Goal: Obtain resource: Obtain resource

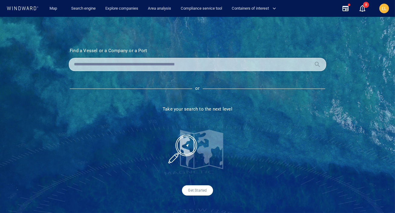
click at [151, 62] on input "text" at bounding box center [192, 64] width 237 height 9
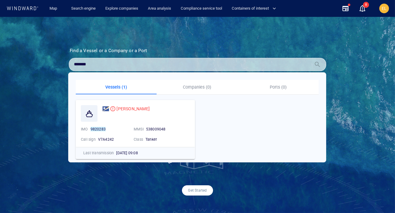
drag, startPoint x: 95, startPoint y: 64, endPoint x: 67, endPoint y: 64, distance: 28.1
click at [67, 64] on section "Find a Vessel or a Company or a Port Name N/A IMO MMSI Call sign N/A Class N/A …" at bounding box center [198, 122] width 288 height 148
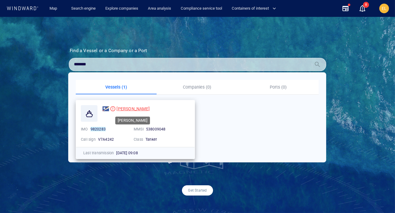
type input "*******"
click at [119, 109] on span "[PERSON_NAME]" at bounding box center [132, 108] width 33 height 5
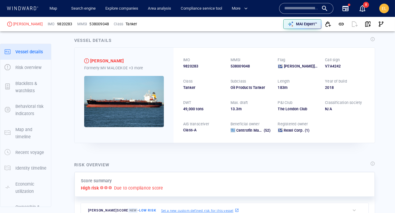
scroll to position [9, 0]
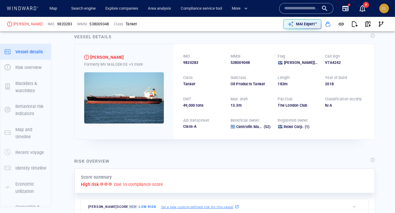
click at [385, 14] on button "EL" at bounding box center [384, 8] width 12 height 12
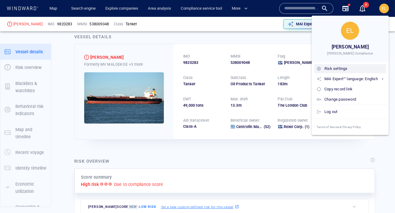
click at [342, 68] on div "Risk settings" at bounding box center [353, 68] width 59 height 7
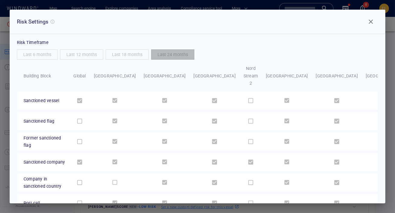
scroll to position [0, 0]
click at [369, 22] on span "Close" at bounding box center [370, 21] width 7 height 7
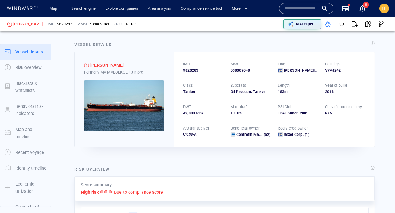
scroll to position [3, 0]
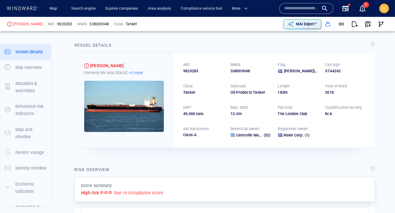
click at [135, 72] on p "+3 more" at bounding box center [136, 73] width 14 height 6
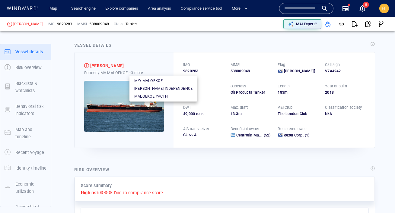
click at [118, 108] on div at bounding box center [197, 106] width 395 height 213
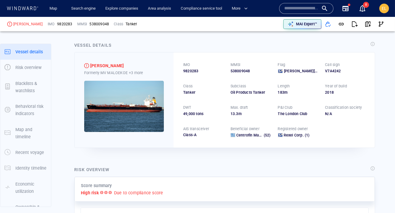
click at [115, 115] on img at bounding box center [124, 106] width 80 height 51
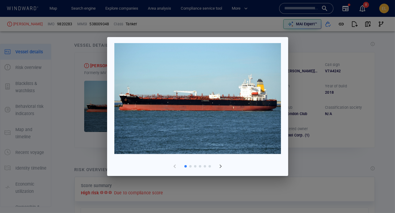
click at [219, 165] on span "button" at bounding box center [220, 166] width 7 height 7
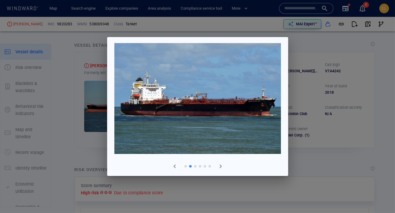
click at [219, 165] on span "button" at bounding box center [220, 166] width 7 height 7
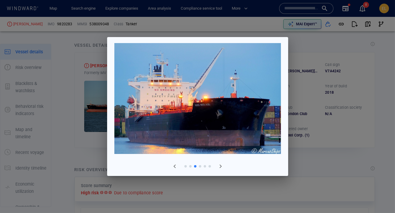
click at [219, 165] on span "button" at bounding box center [220, 166] width 7 height 7
click at [304, 127] on div at bounding box center [197, 106] width 395 height 213
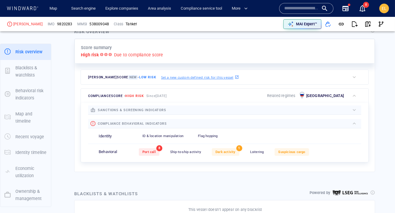
scroll to position [138, 0]
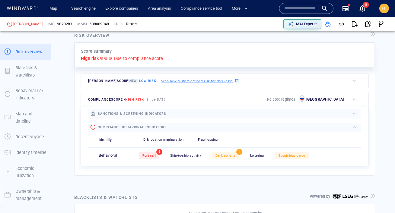
click at [136, 112] on span "sanctions & screening indicators" at bounding box center [132, 114] width 68 height 4
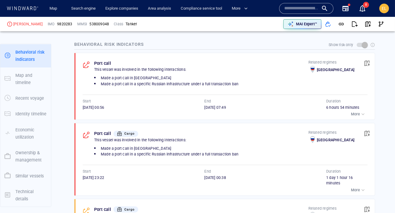
scroll to position [365, 0]
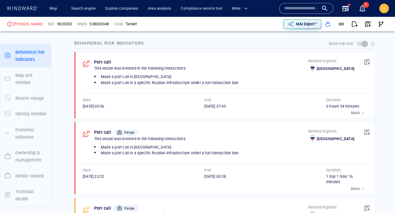
click at [356, 112] on p "More" at bounding box center [355, 112] width 9 height 5
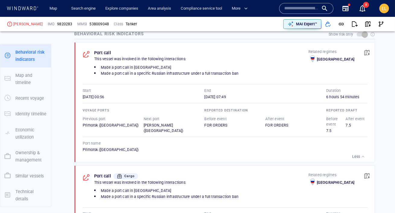
scroll to position [375, 0]
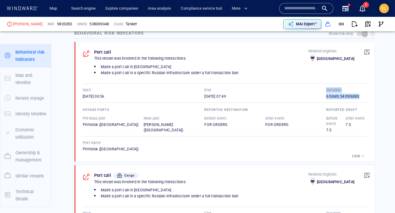
drag, startPoint x: 329, startPoint y: 95, endPoint x: 361, endPoint y: 94, distance: 32.0
click at [361, 94] on div "Start 21/07/2025 00:56 End 21/07/2025 07:49 Duration 6 hours 54 minutes" at bounding box center [225, 93] width 285 height 12
click at [360, 95] on div "6 hours 54 minutes" at bounding box center [346, 96] width 41 height 5
drag, startPoint x: 360, startPoint y: 95, endPoint x: 326, endPoint y: 89, distance: 34.6
click at [326, 89] on div "Duration 6 hours 54 minutes" at bounding box center [346, 93] width 41 height 12
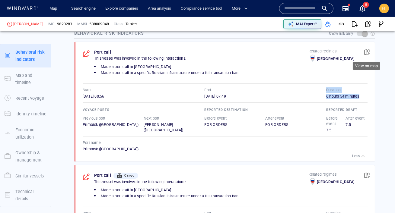
click at [363, 53] on button "button" at bounding box center [366, 52] width 13 height 13
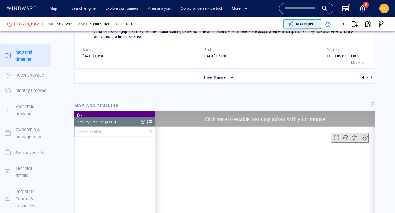
scroll to position [66256, 0]
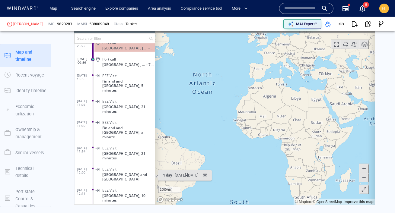
scroll to position [757, 0]
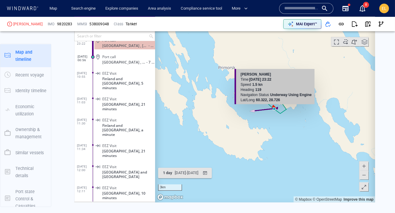
click at [274, 114] on canvas "Map" at bounding box center [265, 109] width 220 height 187
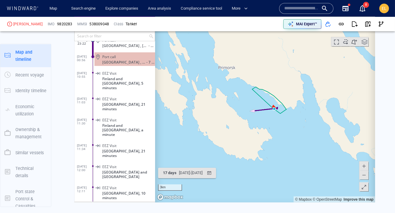
scroll to position [66239, 0]
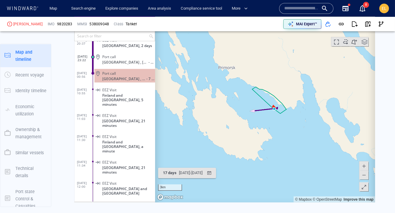
click at [274, 114] on canvas "Map" at bounding box center [265, 109] width 220 height 187
click at [271, 113] on canvas "Map" at bounding box center [265, 109] width 220 height 187
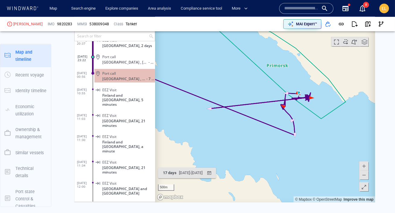
drag, startPoint x: 250, startPoint y: 112, endPoint x: 270, endPoint y: 116, distance: 20.4
click at [270, 116] on canvas "Map" at bounding box center [265, 109] width 220 height 187
click at [299, 108] on canvas "Map" at bounding box center [265, 109] width 220 height 187
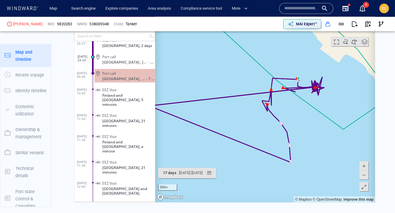
drag, startPoint x: 301, startPoint y: 104, endPoint x: 304, endPoint y: 100, distance: 4.5
click at [304, 100] on canvas "Map" at bounding box center [265, 109] width 220 height 187
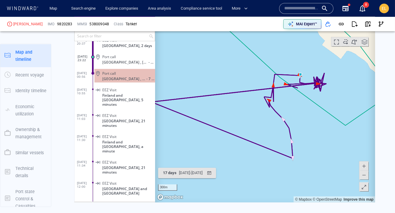
click at [304, 100] on canvas "Map" at bounding box center [265, 109] width 220 height 187
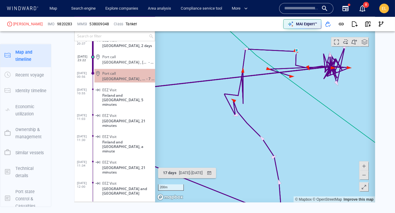
click at [367, 176] on button at bounding box center [363, 175] width 9 height 9
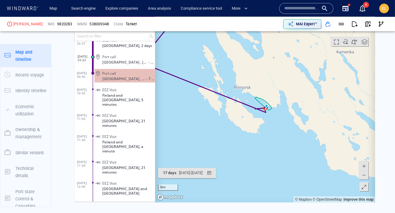
click at [367, 176] on span at bounding box center [364, 175] width 6 height 9
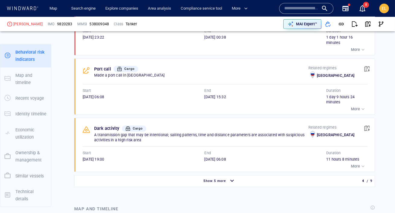
scroll to position [560, 0]
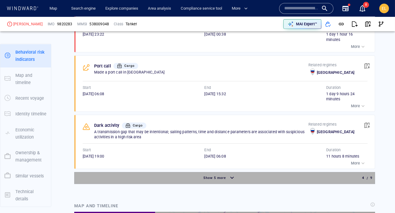
click at [253, 176] on div "Show 5 more" at bounding box center [220, 178] width 288 height 11
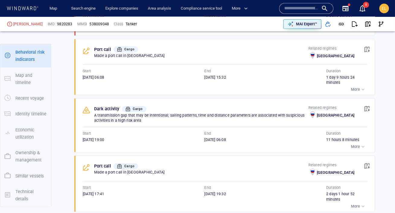
scroll to position [577, 0]
click at [358, 144] on p "More" at bounding box center [355, 146] width 9 height 5
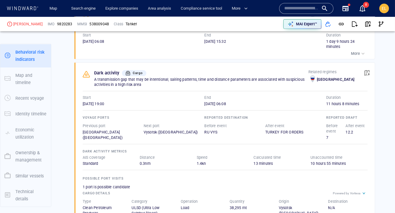
scroll to position [614, 0]
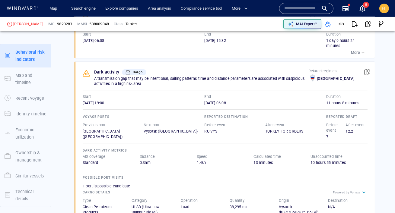
drag, startPoint x: 98, startPoint y: 104, endPoint x: 80, endPoint y: 94, distance: 19.8
click at [80, 94] on div "Dark activity Cargo A transmission gap that may be intentional; sailing pattern…" at bounding box center [226, 146] width 296 height 168
drag, startPoint x: 202, startPoint y: 99, endPoint x: 227, endPoint y: 103, distance: 24.7
click at [227, 103] on div "Start 28/04/2025 19:00 End 29/04/2025 06:08" at bounding box center [204, 100] width 243 height 12
drag, startPoint x: 328, startPoint y: 92, endPoint x: 356, endPoint y: 103, distance: 30.2
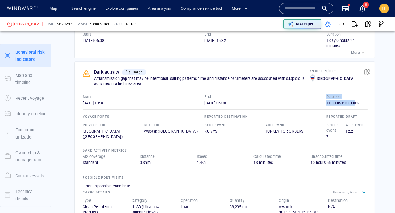
click at [356, 103] on div "Duration 11 hours 8 minutes" at bounding box center [346, 100] width 41 height 12
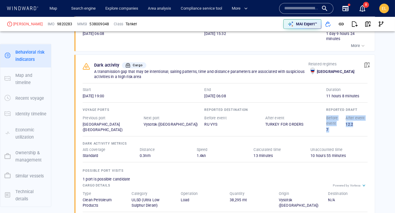
drag, startPoint x: 350, startPoint y: 124, endPoint x: 325, endPoint y: 115, distance: 26.0
click at [325, 115] on div "Before event 7 After event 12.2" at bounding box center [345, 124] width 41 height 20
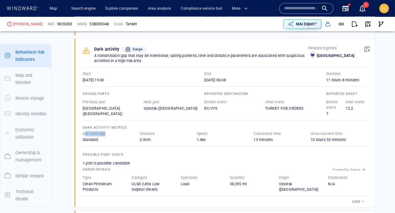
drag, startPoint x: 100, startPoint y: 135, endPoint x: 85, endPoint y: 134, distance: 14.9
click at [85, 134] on div "AIS coverage" at bounding box center [93, 134] width 25 height 8
click at [95, 138] on div "Standard" at bounding box center [111, 139] width 57 height 5
drag, startPoint x: 82, startPoint y: 133, endPoint x: 98, endPoint y: 140, distance: 16.6
click at [98, 140] on div "AIS coverage Standard" at bounding box center [111, 137] width 57 height 12
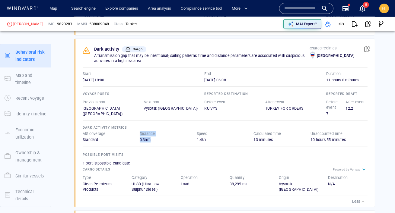
drag, startPoint x: 147, startPoint y: 139, endPoint x: 134, endPoint y: 138, distance: 13.7
click at [134, 138] on div "AIS coverage Standard Distance 0.3 nm Speed 1.4 kn Calculated time 13 minutes U…" at bounding box center [225, 137] width 285 height 12
drag, startPoint x: 91, startPoint y: 76, endPoint x: 115, endPoint y: 78, distance: 23.9
click at [115, 78] on div "28/04/2025 19:00" at bounding box center [144, 80] width 122 height 5
drag, startPoint x: 199, startPoint y: 141, endPoint x: 194, endPoint y: 139, distance: 5.3
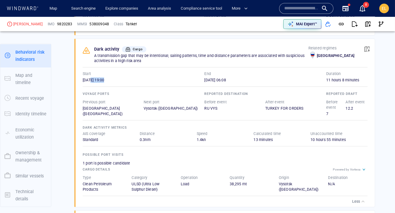
click at [194, 139] on div "Dark activity metrics AIS coverage Standard Distance 0.3 nm Speed 1.4 kn Calcul…" at bounding box center [225, 145] width 285 height 42
click at [205, 139] on div "1.4 kn" at bounding box center [225, 139] width 57 height 5
drag, startPoint x: 254, startPoint y: 138, endPoint x: 273, endPoint y: 138, distance: 19.6
click at [273, 138] on div "13 minutes" at bounding box center [281, 139] width 57 height 5
click at [318, 139] on div "Dark activity metrics AIS coverage Standard Distance 0.3 nm Speed 1.4 kn Calcul…" at bounding box center [225, 145] width 285 height 42
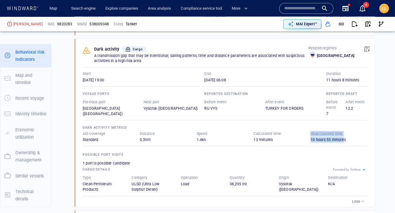
drag, startPoint x: 310, startPoint y: 138, endPoint x: 344, endPoint y: 139, distance: 33.5
click at [344, 139] on div "AIS coverage Standard Distance 0.3 nm Speed 1.4 kn Calculated time 13 minutes U…" at bounding box center [225, 137] width 285 height 12
drag, startPoint x: 325, startPoint y: 78, endPoint x: 348, endPoint y: 78, distance: 23.5
click at [348, 78] on div "Start 28/04/2025 19:00 End 29/04/2025 06:08 Duration 11 hours 8 minutes" at bounding box center [225, 77] width 285 height 12
drag, startPoint x: 259, startPoint y: 134, endPoint x: 275, endPoint y: 135, distance: 15.7
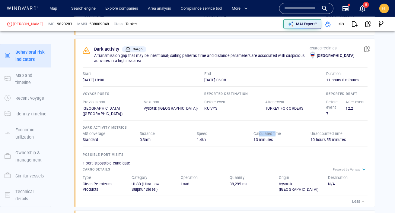
click at [275, 135] on p "Calculated time" at bounding box center [266, 133] width 27 height 5
drag, startPoint x: 306, startPoint y: 133, endPoint x: 338, endPoint y: 142, distance: 34.0
click at [338, 142] on div "Dark activity metrics AIS coverage Standard Distance 0.3 nm Speed 1.4 kn Calcul…" at bounding box center [225, 145] width 285 height 42
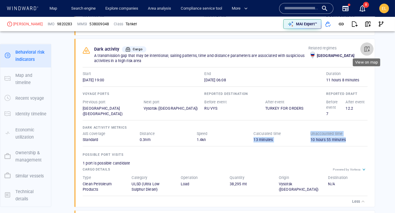
click at [367, 47] on span "button" at bounding box center [367, 49] width 6 height 6
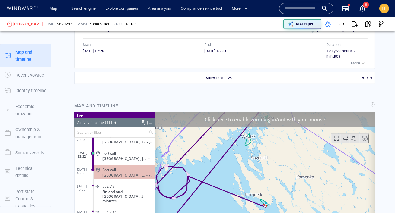
scroll to position [62555, 0]
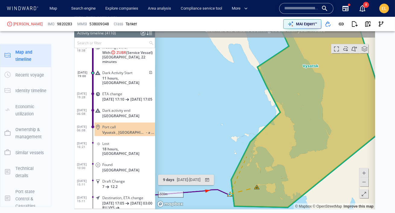
scroll to position [1164, 0]
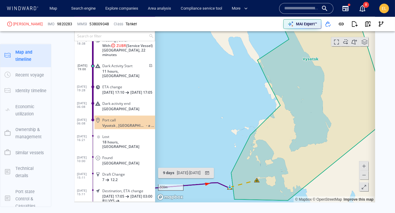
click at [365, 177] on span at bounding box center [364, 174] width 6 height 9
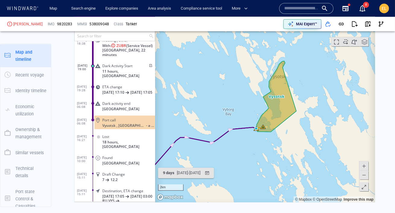
click at [365, 177] on span at bounding box center [364, 174] width 6 height 9
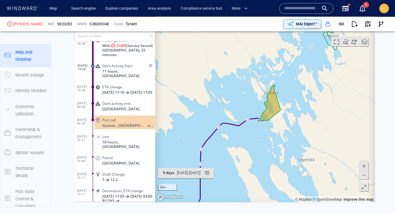
drag, startPoint x: 271, startPoint y: 157, endPoint x: 277, endPoint y: 143, distance: 15.7
click at [277, 143] on canvas "Map" at bounding box center [265, 108] width 220 height 187
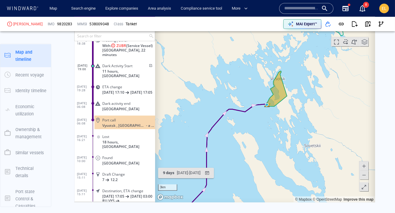
click at [271, 125] on canvas "Map" at bounding box center [265, 108] width 220 height 187
click at [272, 113] on canvas "Map" at bounding box center [265, 108] width 220 height 187
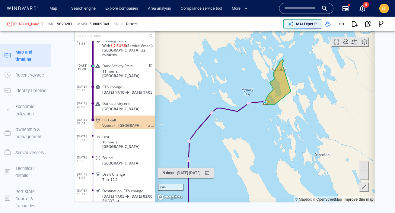
click at [261, 110] on canvas "Map" at bounding box center [265, 108] width 220 height 187
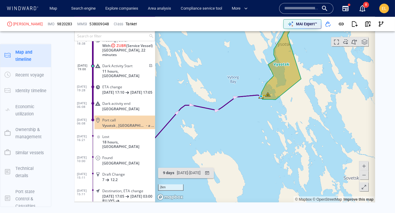
drag, startPoint x: 267, startPoint y: 109, endPoint x: 259, endPoint y: 144, distance: 35.9
click at [259, 144] on canvas "Map" at bounding box center [265, 108] width 220 height 187
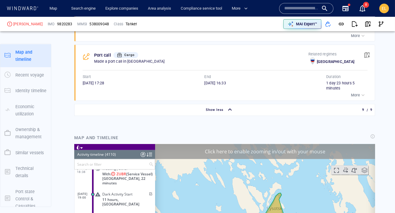
scroll to position [54, 0]
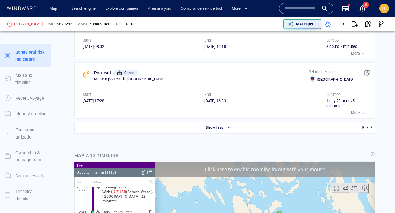
click at [358, 113] on p "More" at bounding box center [355, 112] width 9 height 5
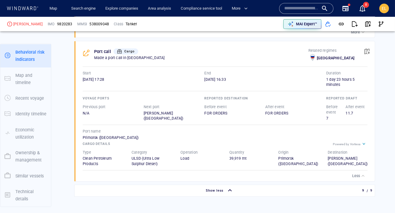
scroll to position [1040, 0]
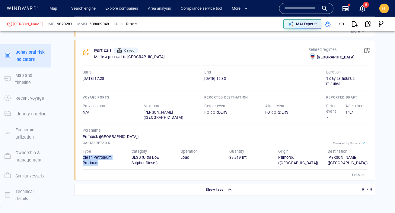
drag, startPoint x: 83, startPoint y: 158, endPoint x: 110, endPoint y: 163, distance: 27.9
click at [110, 163] on div "Clean Petroleum Products" at bounding box center [102, 160] width 39 height 11
drag, startPoint x: 130, startPoint y: 156, endPoint x: 164, endPoint y: 161, distance: 34.4
click at [164, 161] on div "Category ULSD (Ultra Low Sulphur Diesel)" at bounding box center [151, 157] width 49 height 27
drag, startPoint x: 178, startPoint y: 156, endPoint x: 198, endPoint y: 156, distance: 19.6
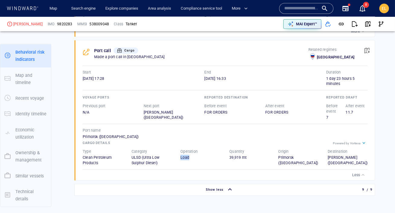
click at [198, 156] on div "Operation Load" at bounding box center [200, 157] width 49 height 27
drag, startPoint x: 246, startPoint y: 158, endPoint x: 228, endPoint y: 156, distance: 18.0
click at [228, 156] on div "Quantity 39,919 mt" at bounding box center [248, 157] width 49 height 27
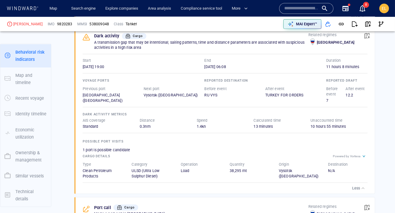
scroll to position [651, 0]
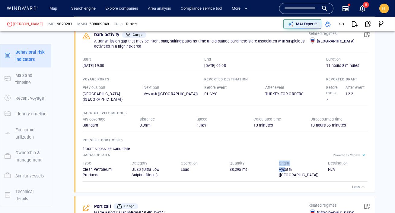
drag, startPoint x: 285, startPoint y: 168, endPoint x: 278, endPoint y: 161, distance: 10.2
click at [279, 161] on div "Origin Vysotsk (Russia)" at bounding box center [299, 169] width 40 height 17
click at [304, 168] on div "Vysotsk ([GEOGRAPHIC_DATA])" at bounding box center [299, 172] width 40 height 11
drag, startPoint x: 306, startPoint y: 168, endPoint x: 278, endPoint y: 162, distance: 29.2
click at [279, 162] on div "Origin Vysotsk (Russia)" at bounding box center [299, 169] width 40 height 17
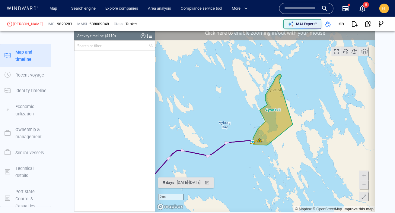
scroll to position [0, 0]
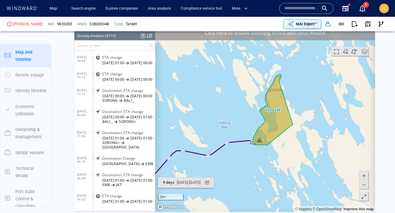
click at [89, 45] on input "text" at bounding box center [111, 46] width 74 height 10
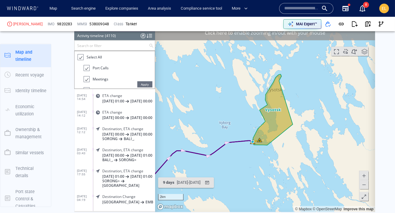
click at [81, 59] on div at bounding box center [80, 57] width 6 height 7
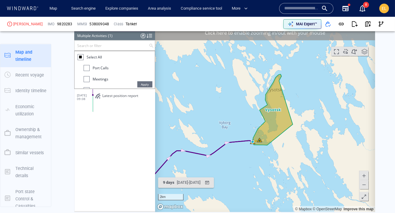
click at [88, 68] on div at bounding box center [86, 68] width 6 height 6
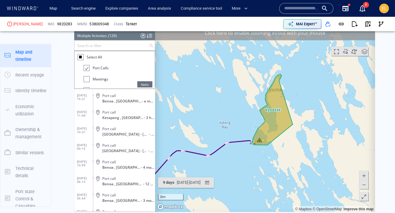
click at [145, 84] on span "Apply" at bounding box center [144, 84] width 15 height 6
click at [85, 43] on input "text" at bounding box center [111, 46] width 74 height 10
click at [80, 56] on div at bounding box center [80, 57] width 3 height 3
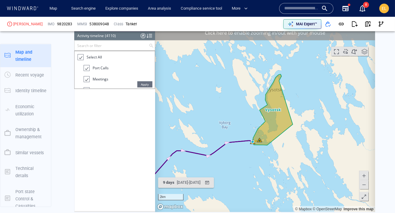
scroll to position [2018, 0]
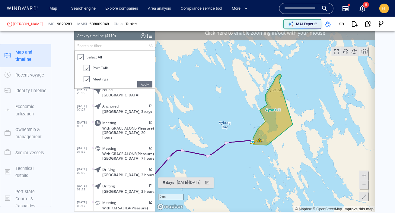
click at [80, 57] on div at bounding box center [80, 57] width 6 height 7
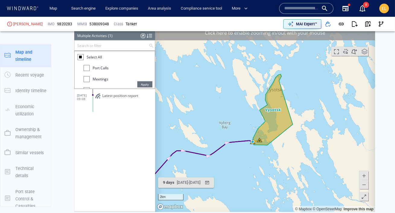
scroll to position [0, 0]
click at [86, 80] on div at bounding box center [86, 79] width 6 height 6
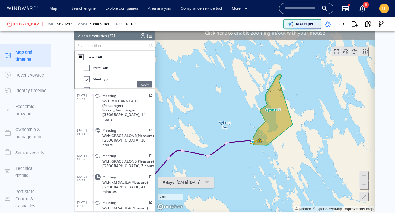
click at [139, 84] on span "Apply" at bounding box center [144, 84] width 15 height 6
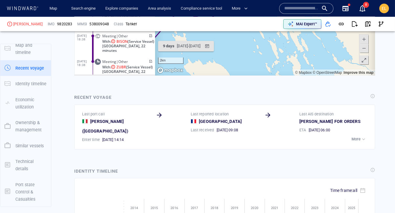
scroll to position [1382, 0]
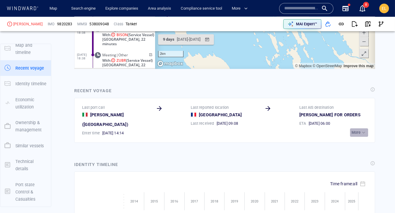
click at [355, 130] on p "More" at bounding box center [355, 132] width 9 height 5
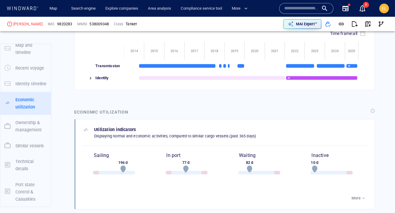
scroll to position [1539, 0]
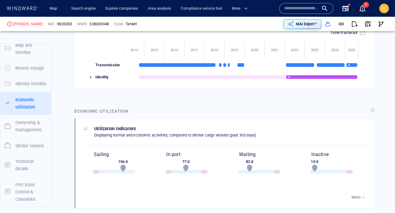
click at [88, 75] on img at bounding box center [90, 77] width 5 height 5
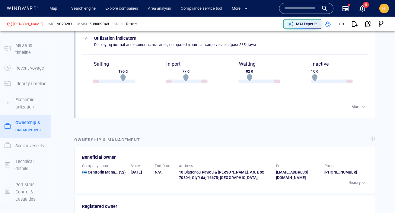
scroll to position [1669, 0]
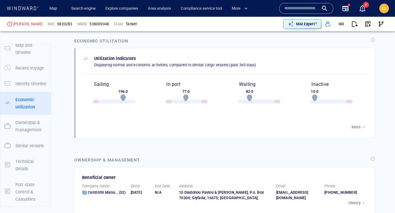
click at [349, 123] on div "More" at bounding box center [231, 127] width 274 height 8
click at [354, 125] on p "More" at bounding box center [355, 127] width 9 height 5
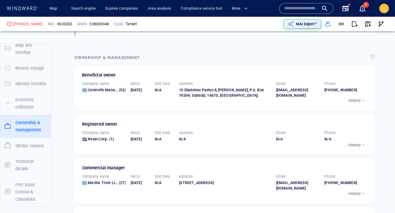
scroll to position [1807, 0]
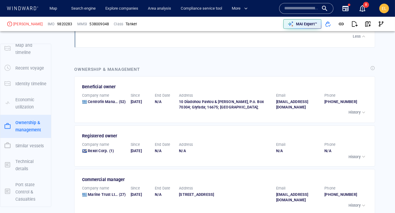
click at [359, 110] on p "History" at bounding box center [354, 112] width 12 height 5
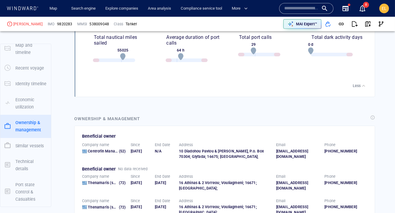
scroll to position [1760, 0]
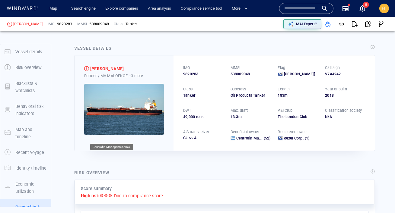
scroll to position [84, 0]
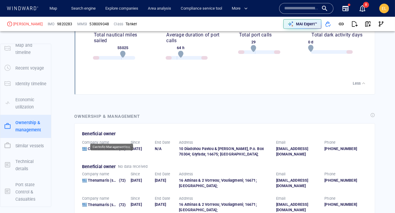
click at [105, 147] on span "Centrofin Management Inc." at bounding box center [112, 149] width 48 height 5
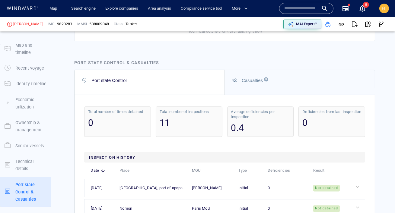
scroll to position [2406, 0]
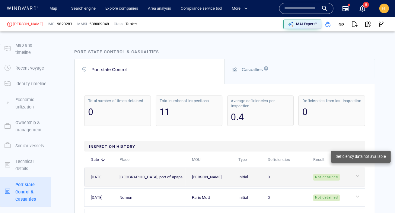
click at [359, 173] on div at bounding box center [358, 176] width 9 height 6
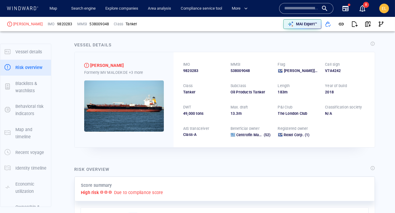
scroll to position [0, 0]
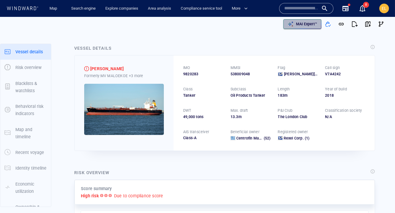
click at [309, 24] on p "MAI Expert™" at bounding box center [306, 23] width 21 height 5
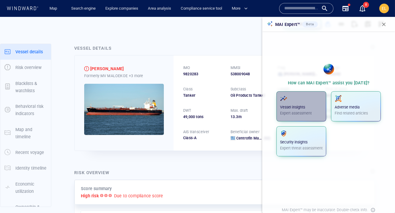
click at [295, 101] on span "button" at bounding box center [301, 98] width 43 height 7
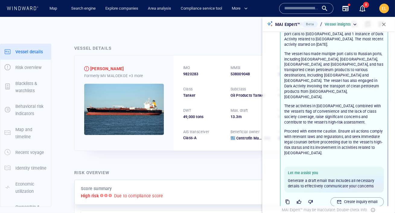
scroll to position [66, 0]
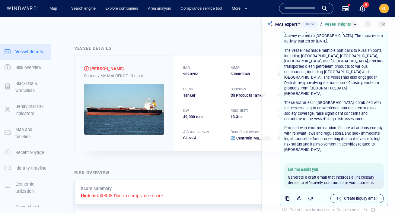
click at [344, 196] on p "Create inquiry email" at bounding box center [360, 198] width 33 height 5
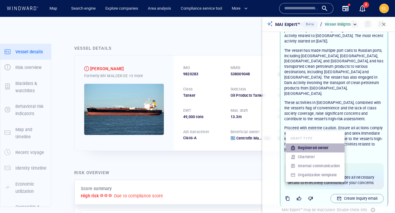
click at [308, 147] on p "Registered owner" at bounding box center [313, 147] width 31 height 5
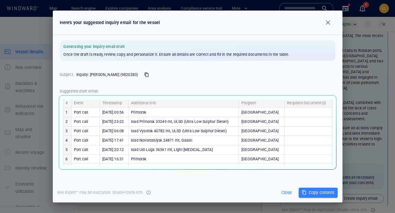
scroll to position [29, 0]
drag, startPoint x: 214, startPoint y: 148, endPoint x: 188, endPoint y: 133, distance: 29.9
click at [188, 133] on tbody "1 Port call 21/07/2025 00:56 Primorsk Russia 2 Port call 19/07/2025 23:22 load …" at bounding box center [197, 149] width 269 height 84
click at [188, 126] on td "load Primorsk 33249 mt, ULSD (Ultra Low Sulphur Diesel)" at bounding box center [184, 121] width 110 height 9
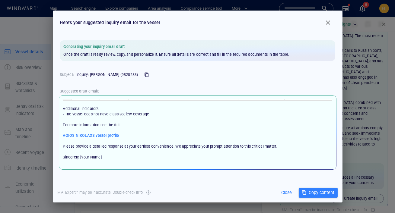
scroll to position [156, 0]
click at [95, 133] on span "AGIOS NIKOLAOS vessel profile" at bounding box center [91, 135] width 56 height 5
click at [328, 22] on span "button" at bounding box center [327, 22] width 7 height 7
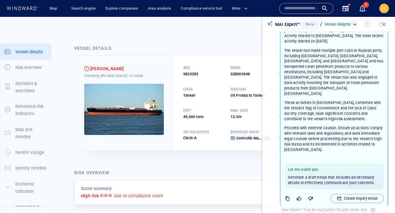
click at [384, 24] on span "button" at bounding box center [384, 24] width 6 height 6
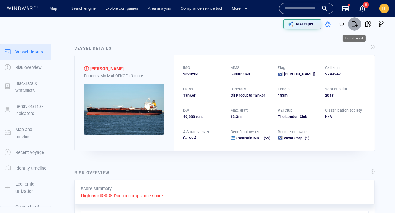
click at [353, 24] on span "button" at bounding box center [354, 24] width 6 height 6
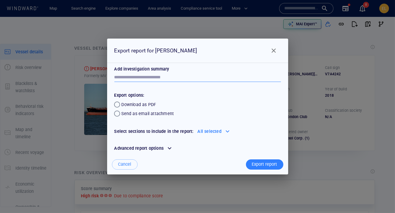
click at [189, 80] on div "*" at bounding box center [197, 77] width 167 height 9
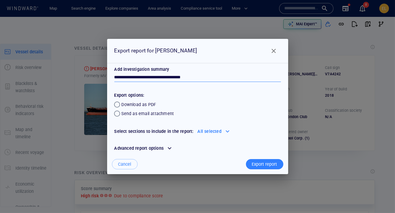
type textarea "**********"
click at [226, 132] on div at bounding box center [228, 132] width 10 height 10
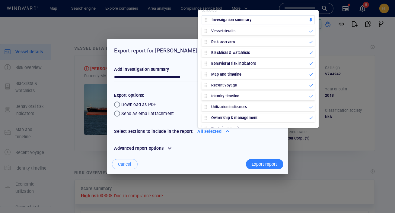
scroll to position [25, 0]
click at [311, 73] on icon at bounding box center [311, 73] width 3 height 3
click at [311, 73] on icon at bounding box center [311, 74] width 5 height 5
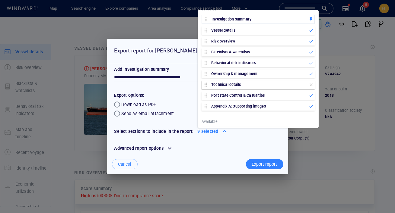
click at [310, 84] on icon at bounding box center [311, 84] width 5 height 5
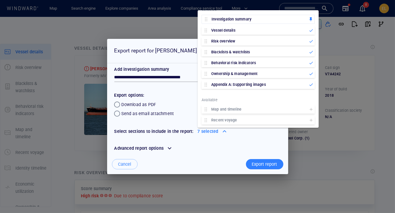
click at [310, 84] on icon at bounding box center [311, 84] width 5 height 5
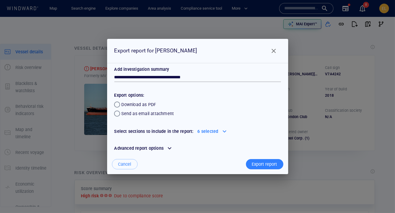
click at [156, 149] on div "Advanced report options" at bounding box center [139, 149] width 52 height 10
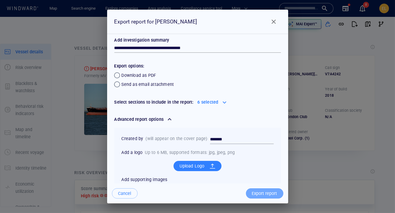
click at [253, 193] on div "Export report" at bounding box center [265, 194] width 28 height 10
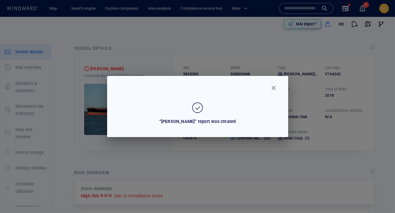
click at [275, 91] on span "Close" at bounding box center [273, 87] width 7 height 7
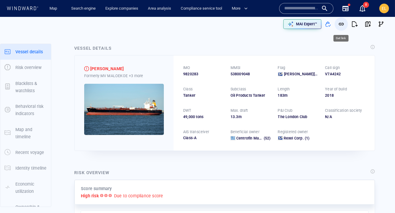
click at [341, 27] on button "button" at bounding box center [341, 23] width 13 height 13
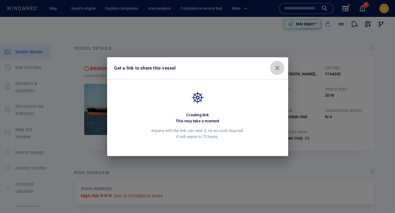
click at [274, 71] on span "button" at bounding box center [277, 68] width 7 height 7
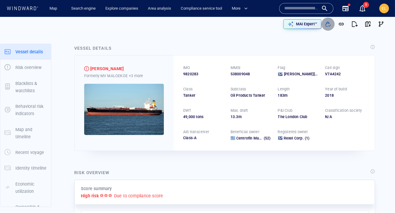
click at [327, 27] on span "button" at bounding box center [328, 24] width 6 height 6
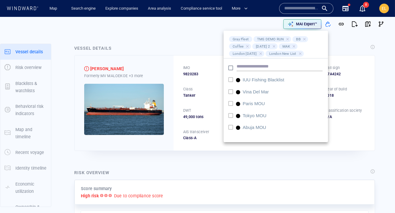
click at [203, 28] on div at bounding box center [197, 106] width 395 height 213
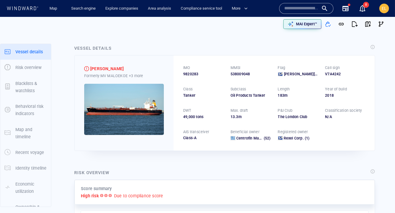
click at [30, 11] on div at bounding box center [22, 9] width 32 height 6
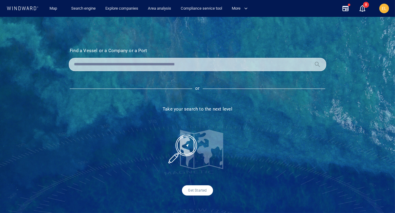
click at [94, 63] on input "text" at bounding box center [192, 64] width 237 height 9
click at [229, 63] on input "text" at bounding box center [192, 64] width 237 height 9
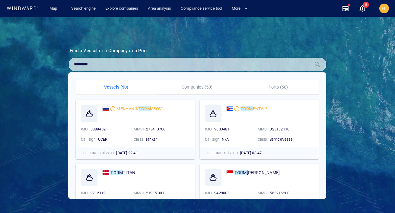
type input "********"
click at [197, 87] on p "Companies (50)" at bounding box center [197, 87] width 74 height 7
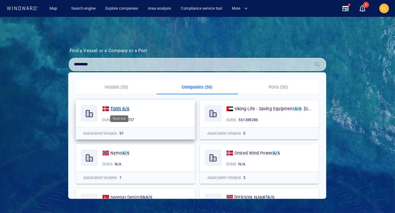
click at [122, 109] on mark "A/s" at bounding box center [125, 108] width 7 height 5
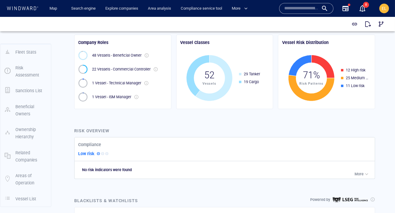
scroll to position [137, 0]
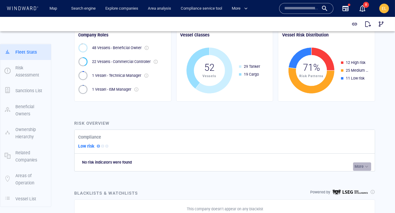
click at [361, 164] on p "More" at bounding box center [358, 166] width 9 height 5
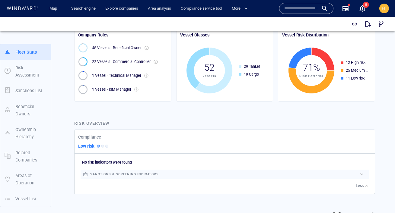
click at [360, 176] on div "button" at bounding box center [362, 174] width 6 height 6
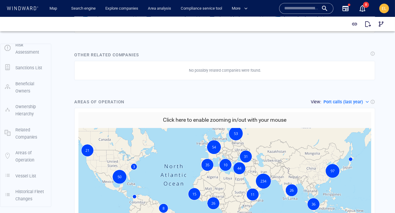
scroll to position [505, 0]
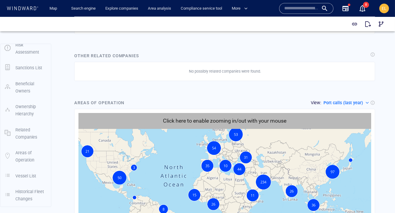
click at [217, 120] on h6 "Click here to enable zooming in/out with your mouse" at bounding box center [224, 121] width 123 height 9
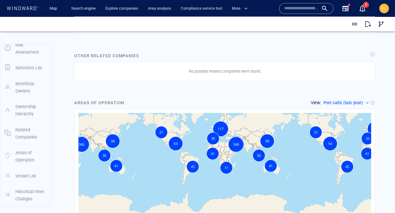
click at [345, 104] on p "Port calls (last year)" at bounding box center [343, 102] width 40 height 7
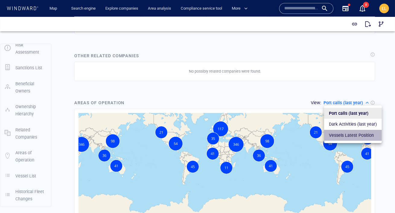
click at [350, 135] on p "Vessels Latest Position" at bounding box center [351, 135] width 45 height 7
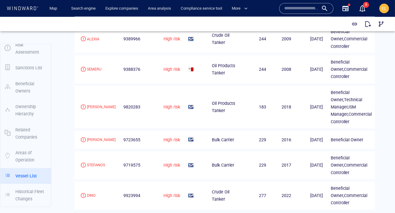
scroll to position [897, 0]
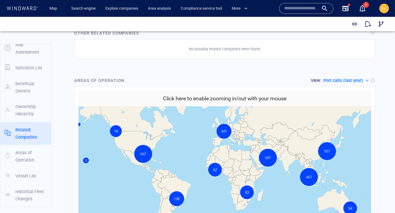
scroll to position [740, 0]
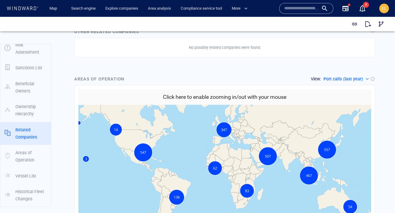
click at [223, 93] on h6 "Click here to enable zooming in/out with your mouse" at bounding box center [224, 97] width 123 height 9
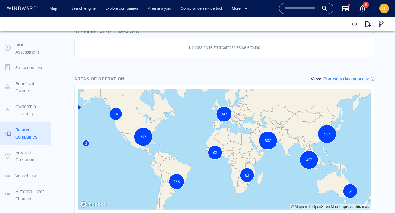
drag, startPoint x: 239, startPoint y: 126, endPoint x: 239, endPoint y: 122, distance: 3.9
click at [239, 122] on canvas "Map" at bounding box center [224, 149] width 293 height 121
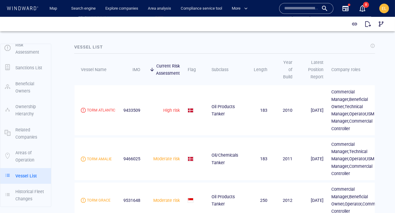
scroll to position [953, 0]
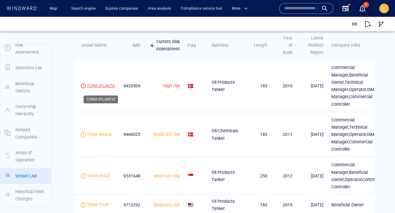
click at [108, 88] on div "TORM ATLANTIC" at bounding box center [101, 85] width 28 height 5
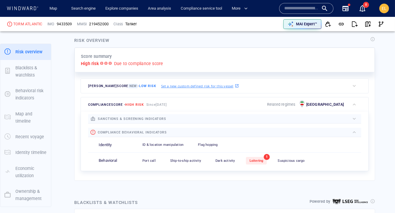
scroll to position [133, 0]
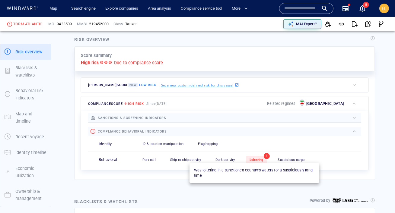
click at [255, 159] on span "Loitering" at bounding box center [256, 160] width 14 height 4
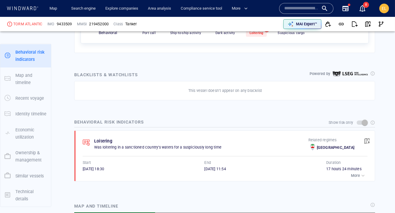
scroll to position [3988, 0]
click at [367, 140] on span "button" at bounding box center [367, 141] width 6 height 6
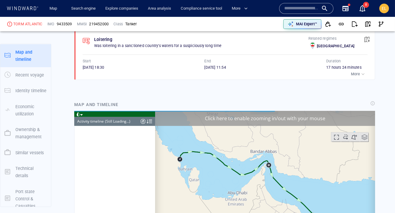
scroll to position [33, 0]
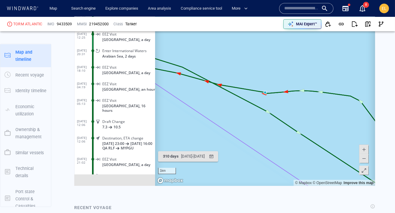
scroll to position [490, 0]
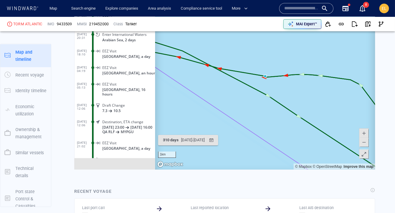
click at [363, 141] on span at bounding box center [364, 142] width 6 height 9
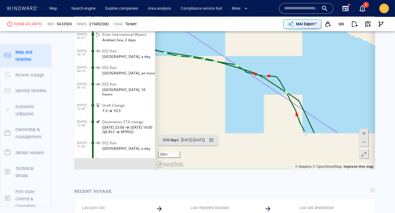
click at [363, 141] on span at bounding box center [364, 142] width 6 height 9
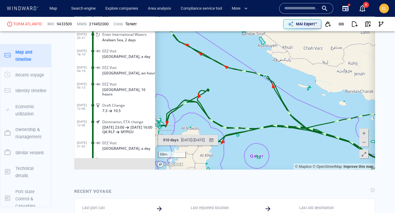
click at [363, 133] on span at bounding box center [364, 133] width 6 height 9
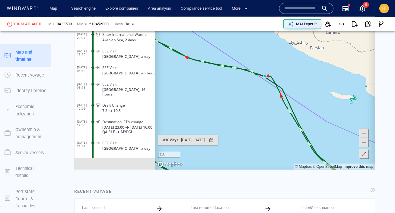
click at [363, 133] on span at bounding box center [364, 133] width 6 height 9
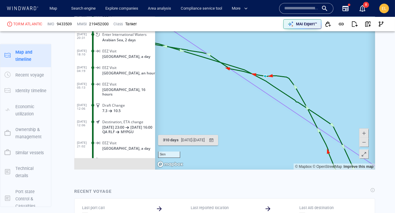
click at [363, 133] on span at bounding box center [364, 133] width 6 height 9
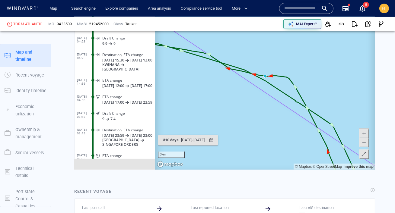
scroll to position [104292, 0]
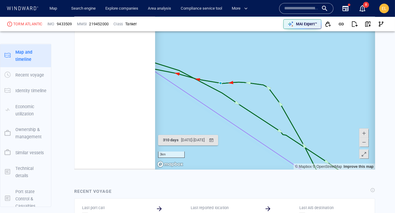
drag, startPoint x: 344, startPoint y: 92, endPoint x: 299, endPoint y: 99, distance: 45.2
click at [299, 99] on canvas "Map" at bounding box center [265, 76] width 220 height 187
click at [362, 143] on span at bounding box center [364, 142] width 6 height 9
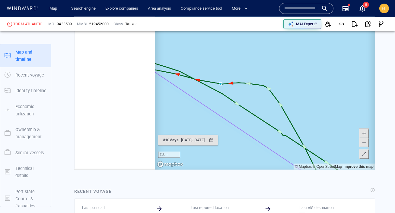
click at [362, 143] on span at bounding box center [364, 142] width 6 height 9
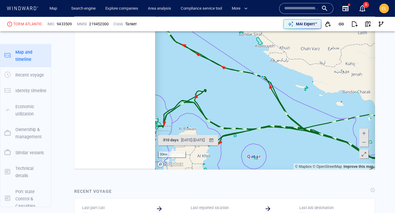
click at [252, 95] on canvas "Map" at bounding box center [265, 76] width 220 height 187
click at [258, 87] on canvas "Map" at bounding box center [265, 76] width 220 height 187
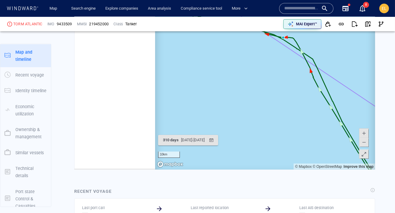
drag, startPoint x: 267, startPoint y: 75, endPoint x: 250, endPoint y: 118, distance: 45.8
click at [250, 118] on canvas "Map" at bounding box center [265, 76] width 220 height 187
click at [271, 91] on canvas "Map" at bounding box center [265, 76] width 220 height 187
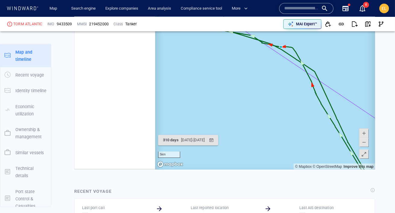
drag, startPoint x: 288, startPoint y: 68, endPoint x: 263, endPoint y: 125, distance: 62.5
click at [263, 125] on canvas "Map" at bounding box center [265, 76] width 220 height 187
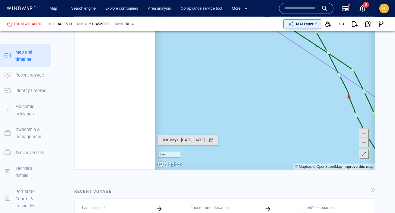
drag, startPoint x: 279, startPoint y: 93, endPoint x: 272, endPoint y: 130, distance: 37.8
click at [272, 130] on canvas "Map" at bounding box center [265, 76] width 220 height 187
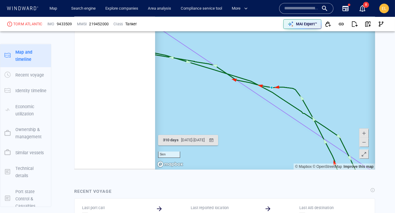
click at [262, 120] on canvas "Map" at bounding box center [265, 76] width 220 height 187
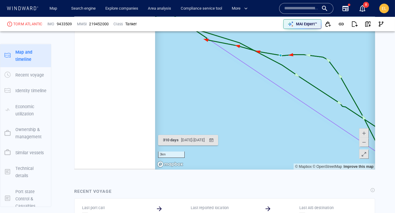
drag, startPoint x: 272, startPoint y: 116, endPoint x: 250, endPoint y: 137, distance: 30.1
click at [250, 137] on canvas "Map" at bounding box center [265, 76] width 220 height 187
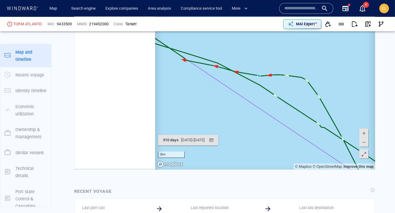
drag, startPoint x: 210, startPoint y: 97, endPoint x: 224, endPoint y: 106, distance: 16.2
click at [224, 106] on canvas "Map" at bounding box center [265, 76] width 220 height 187
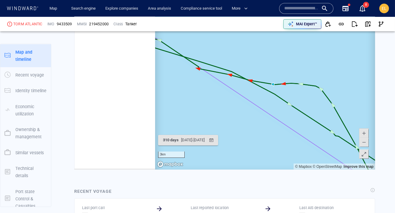
click at [363, 142] on span at bounding box center [364, 142] width 6 height 9
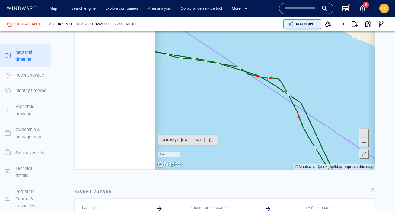
click at [363, 142] on span at bounding box center [364, 142] width 6 height 9
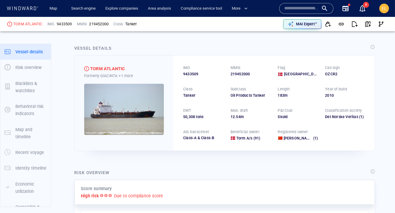
scroll to position [4, 0]
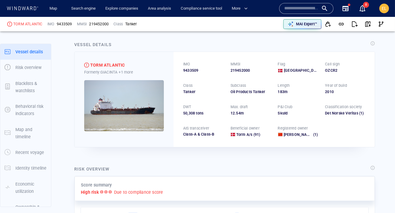
click at [27, 9] on icon at bounding box center [22, 8] width 32 height 4
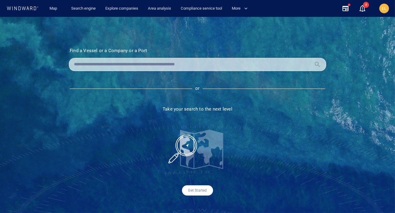
click at [113, 63] on input "text" at bounding box center [192, 64] width 237 height 9
click at [32, 7] on icon at bounding box center [31, 8] width 2 height 4
click at [82, 9] on link "Search engine" at bounding box center [83, 8] width 29 height 11
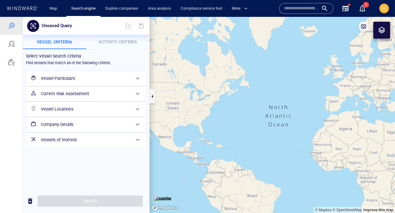
click at [96, 139] on h6 "Vessels of Interest" at bounding box center [86, 140] width 90 height 8
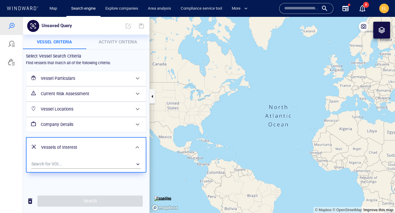
click at [105, 125] on h6 "Company Details" at bounding box center [86, 125] width 90 height 8
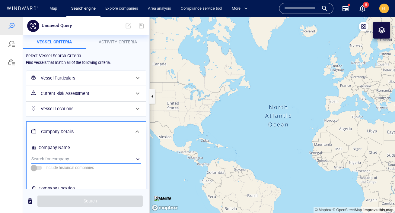
click at [93, 158] on div "​" at bounding box center [86, 159] width 110 height 9
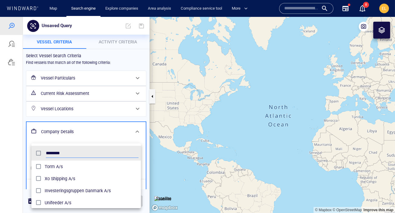
scroll to position [60, 109]
type input "********"
click at [84, 165] on span "Torm A/s" at bounding box center [92, 166] width 94 height 7
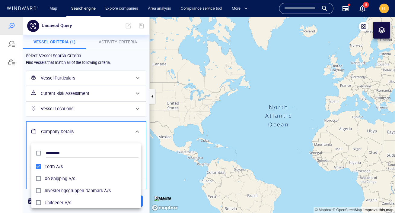
click at [123, 40] on div at bounding box center [197, 115] width 395 height 196
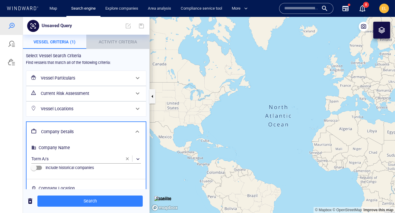
click at [118, 40] on span "Activity Criteria" at bounding box center [118, 42] width 38 height 5
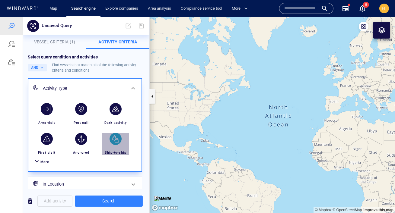
click at [110, 138] on div "button" at bounding box center [116, 139] width 12 height 12
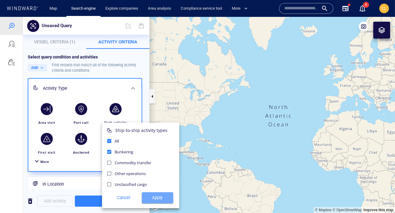
click at [158, 199] on span "Apply" at bounding box center [158, 198] width 22 height 8
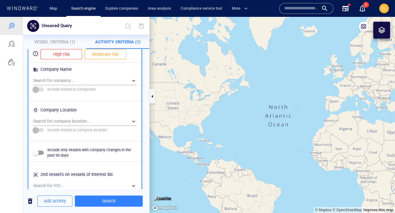
scroll to position [470, 0]
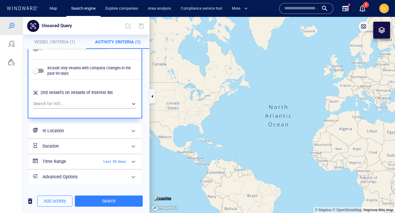
click at [121, 161] on span "Last 30 days" at bounding box center [108, 161] width 35 height 5
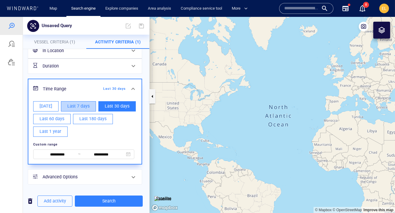
click at [81, 102] on button "Last 7 days" at bounding box center [78, 106] width 35 height 10
type input "**********"
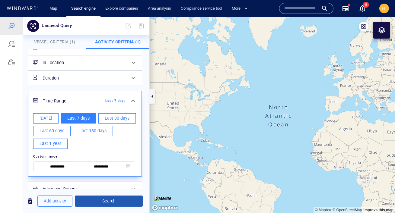
click at [114, 204] on span "Search" at bounding box center [109, 202] width 58 height 8
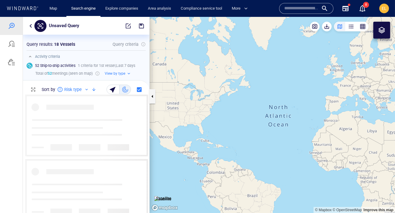
scroll to position [119, 126]
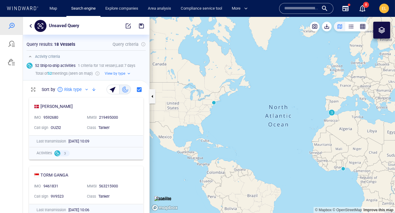
drag, startPoint x: 319, startPoint y: 132, endPoint x: 279, endPoint y: 132, distance: 39.2
click at [279, 132] on canvas "Map" at bounding box center [272, 115] width 245 height 196
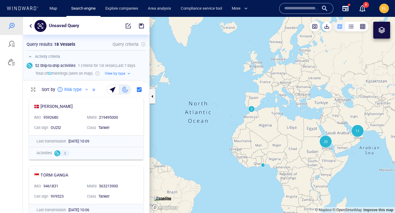
drag, startPoint x: 310, startPoint y: 140, endPoint x: 272, endPoint y: 136, distance: 37.3
click at [272, 136] on canvas "Map" at bounding box center [272, 115] width 245 height 196
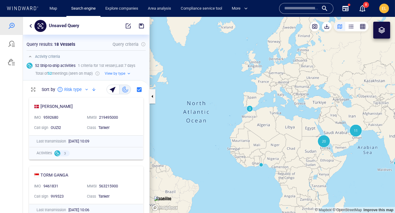
drag, startPoint x: 292, startPoint y: 144, endPoint x: 264, endPoint y: 130, distance: 31.6
click at [264, 130] on canvas "Map" at bounding box center [272, 115] width 245 height 196
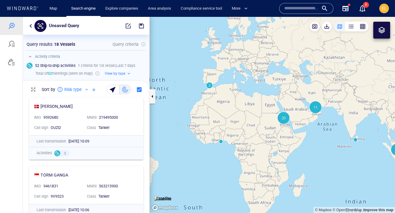
click at [302, 137] on canvas "Map" at bounding box center [272, 115] width 245 height 196
click at [292, 130] on canvas "Map" at bounding box center [272, 115] width 245 height 196
click at [271, 112] on canvas "Map" at bounding box center [272, 115] width 245 height 196
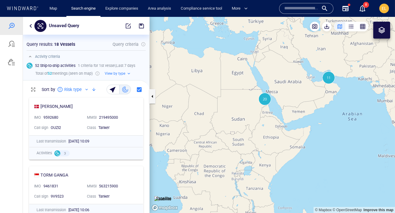
click at [271, 112] on canvas "Map" at bounding box center [272, 115] width 245 height 196
click at [266, 106] on canvas "Map" at bounding box center [272, 115] width 245 height 196
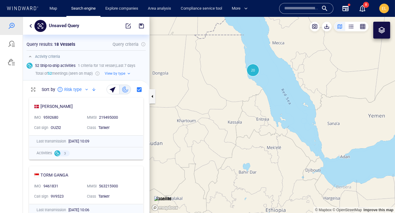
click at [262, 97] on canvas "Map" at bounding box center [272, 115] width 245 height 196
click at [253, 83] on canvas "Map" at bounding box center [272, 115] width 245 height 196
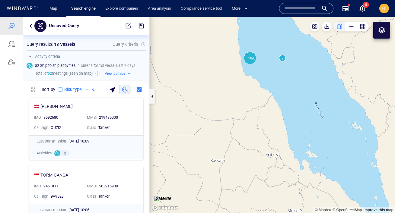
click at [251, 78] on canvas "Map" at bounding box center [272, 115] width 245 height 196
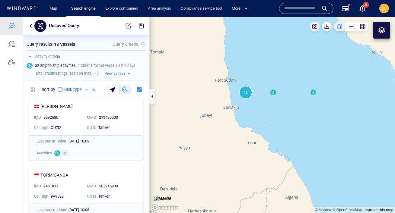
drag, startPoint x: 244, startPoint y: 77, endPoint x: 244, endPoint y: 113, distance: 36.5
click at [244, 113] on canvas "Map" at bounding box center [272, 115] width 245 height 196
click at [238, 107] on canvas "Map" at bounding box center [272, 115] width 245 height 196
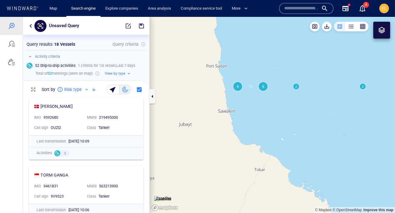
click at [239, 84] on canvas "Map" at bounding box center [272, 115] width 245 height 196
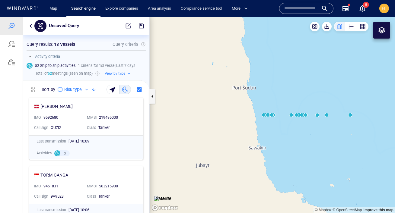
click at [263, 115] on canvas "Map" at bounding box center [272, 115] width 245 height 196
drag, startPoint x: 260, startPoint y: 125, endPoint x: 255, endPoint y: 116, distance: 10.5
click at [255, 116] on canvas "Map" at bounding box center [272, 115] width 245 height 196
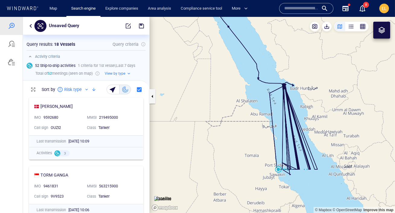
click at [250, 122] on canvas "Map" at bounding box center [272, 115] width 245 height 196
drag, startPoint x: 246, startPoint y: 118, endPoint x: 244, endPoint y: 52, distance: 65.5
click at [244, 52] on canvas "Map" at bounding box center [272, 115] width 245 height 196
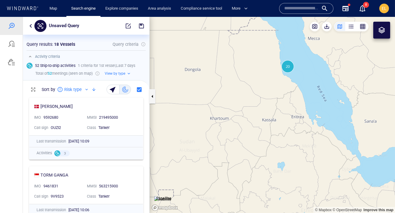
drag, startPoint x: 255, startPoint y: 122, endPoint x: 258, endPoint y: 97, distance: 24.9
click at [258, 97] on canvas "Map" at bounding box center [272, 115] width 245 height 196
click at [300, 130] on canvas "Map" at bounding box center [272, 115] width 245 height 196
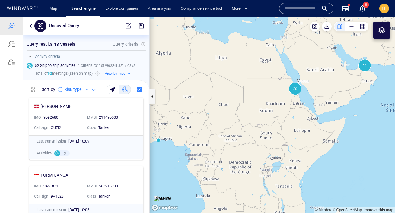
drag, startPoint x: 269, startPoint y: 128, endPoint x: 307, endPoint y: 128, distance: 38.0
click at [307, 128] on canvas "Map" at bounding box center [272, 115] width 245 height 196
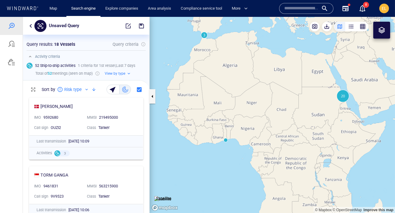
click at [245, 150] on canvas "Map" at bounding box center [272, 115] width 245 height 196
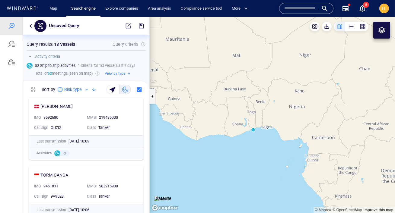
click at [258, 138] on canvas "Map" at bounding box center [272, 115] width 245 height 196
click at [254, 131] on canvas "Map" at bounding box center [272, 115] width 245 height 196
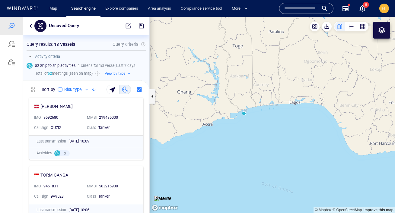
click at [248, 121] on canvas "Map" at bounding box center [272, 115] width 245 height 196
click at [242, 113] on canvas "Map" at bounding box center [272, 115] width 245 height 196
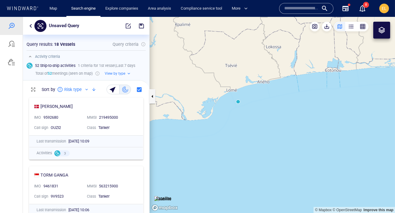
click at [237, 101] on canvas "Map" at bounding box center [272, 115] width 245 height 196
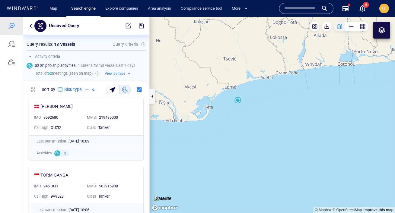
drag, startPoint x: 220, startPoint y: 98, endPoint x: 218, endPoint y: 92, distance: 6.3
click at [218, 92] on canvas "Map" at bounding box center [272, 115] width 245 height 196
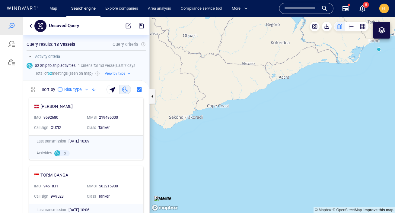
drag, startPoint x: 282, startPoint y: 104, endPoint x: 212, endPoint y: 115, distance: 70.6
click at [212, 115] on canvas "Map" at bounding box center [272, 115] width 245 height 196
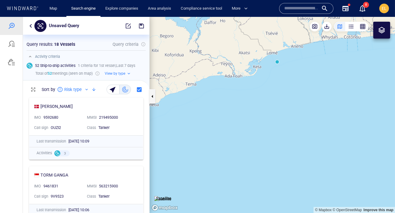
click at [278, 62] on canvas "Map" at bounding box center [272, 115] width 245 height 196
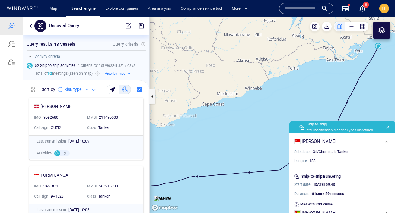
drag, startPoint x: 274, startPoint y: 62, endPoint x: 236, endPoint y: 65, distance: 37.9
click at [235, 64] on canvas "Map" at bounding box center [272, 115] width 245 height 196
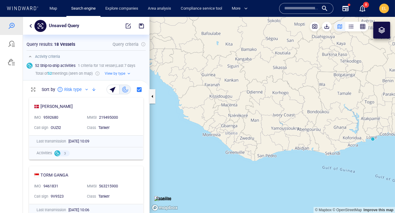
click at [282, 78] on canvas "Map" at bounding box center [272, 115] width 245 height 196
drag, startPoint x: 273, startPoint y: 79, endPoint x: 215, endPoint y: 68, distance: 58.9
click at [215, 68] on canvas "Map" at bounding box center [272, 115] width 245 height 196
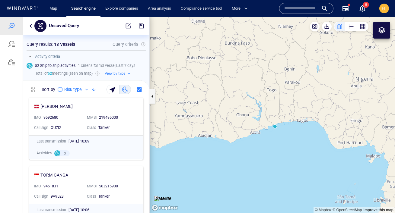
click at [275, 127] on canvas "Map" at bounding box center [272, 115] width 245 height 196
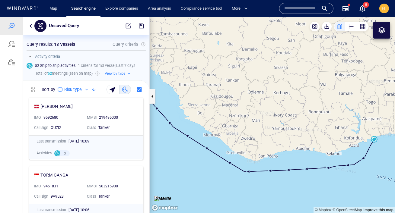
drag, startPoint x: 273, startPoint y: 113, endPoint x: 230, endPoint y: 81, distance: 53.2
click at [230, 81] on canvas "Map" at bounding box center [272, 115] width 245 height 196
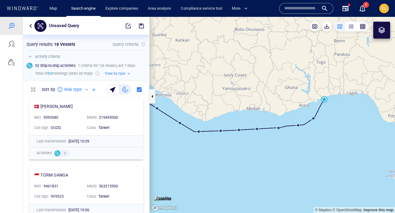
click at [324, 100] on canvas "Map" at bounding box center [272, 115] width 245 height 196
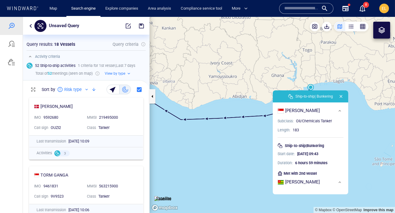
drag, startPoint x: 307, startPoint y: 76, endPoint x: 294, endPoint y: 64, distance: 17.7
click at [294, 64] on canvas "Map" at bounding box center [272, 115] width 245 height 196
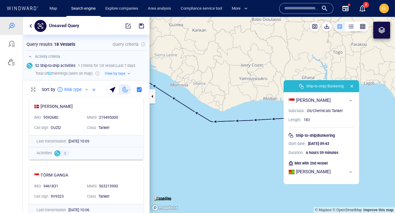
drag, startPoint x: 171, startPoint y: 68, endPoint x: 182, endPoint y: 57, distance: 14.9
click at [182, 57] on canvas "Map" at bounding box center [272, 115] width 245 height 196
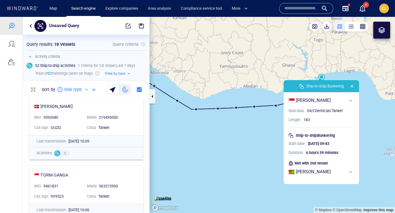
click at [182, 57] on canvas "Map" at bounding box center [272, 115] width 245 height 196
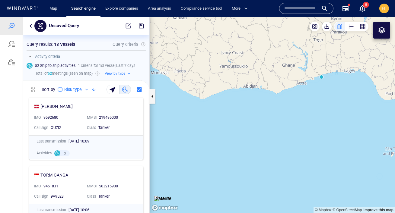
click at [299, 11] on input "text" at bounding box center [301, 8] width 34 height 9
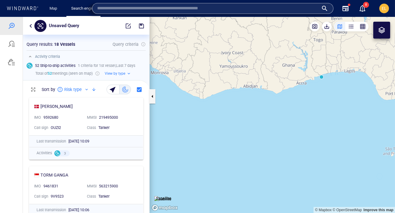
paste input "*******"
type input "*******"
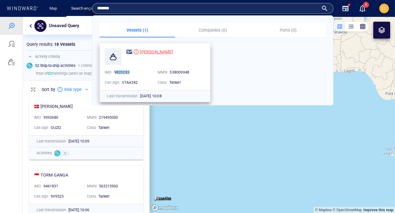
click at [156, 51] on span "[PERSON_NAME]" at bounding box center [156, 51] width 33 height 5
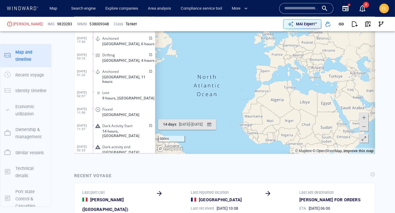
scroll to position [740, 0]
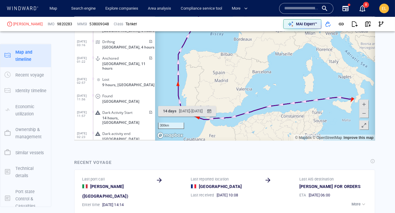
click at [365, 115] on span at bounding box center [364, 113] width 6 height 9
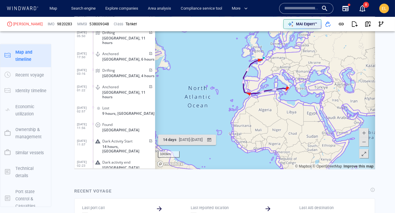
scroll to position [710, 0]
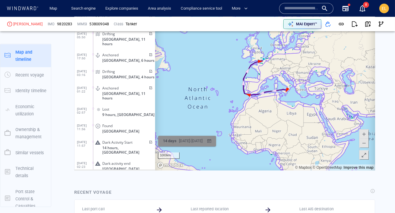
click at [180, 141] on div "[DATE] - [DATE]" at bounding box center [190, 141] width 26 height 9
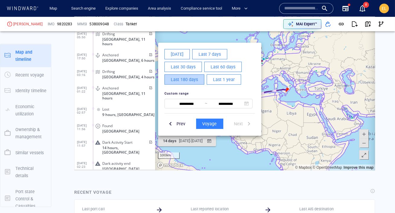
click at [194, 82] on span "Last 180 days" at bounding box center [183, 80] width 27 height 8
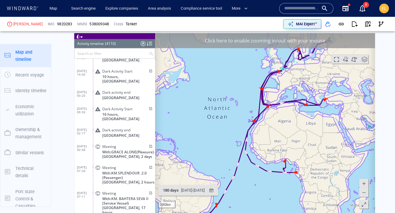
scroll to position [663, 0]
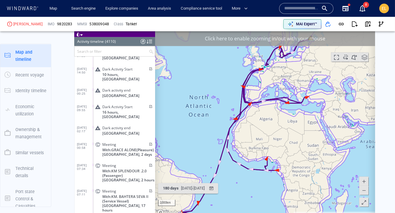
drag, startPoint x: 340, startPoint y: 121, endPoint x: 322, endPoint y: 121, distance: 18.1
click at [322, 121] on canvas "Map" at bounding box center [265, 124] width 220 height 187
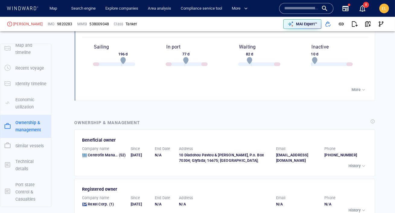
scroll to position [1074, 0]
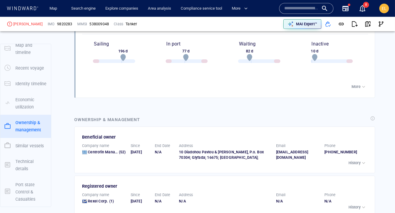
click at [358, 83] on button "More" at bounding box center [359, 87] width 18 height 8
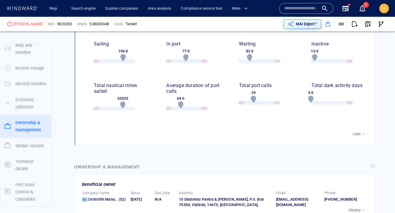
scroll to position [1076, 0]
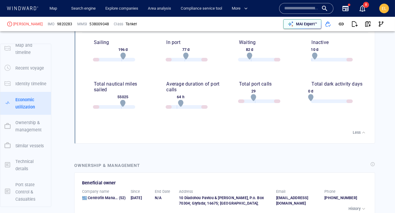
click at [303, 24] on p "MAI Expert™" at bounding box center [306, 23] width 21 height 5
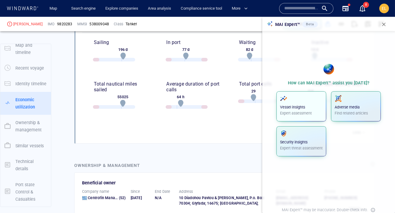
click at [304, 101] on span "button" at bounding box center [301, 98] width 43 height 7
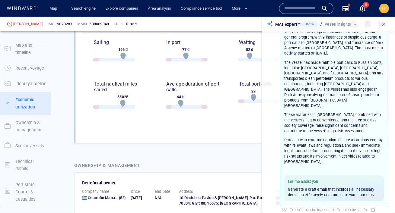
scroll to position [66, 0]
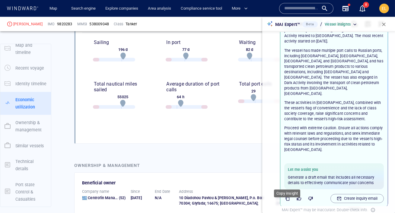
click at [287, 196] on icon "button" at bounding box center [287, 198] width 5 height 5
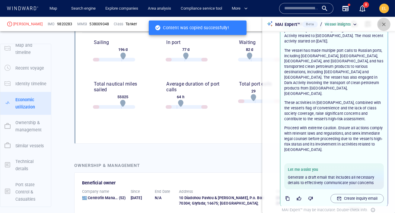
click at [380, 24] on button "button" at bounding box center [383, 24] width 13 height 13
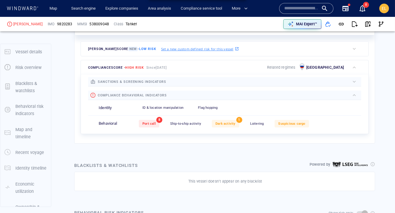
scroll to position [0, 0]
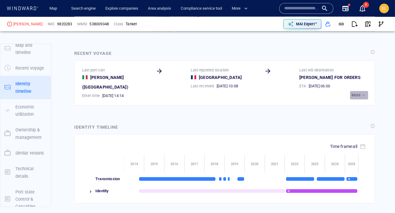
click at [359, 93] on p "More" at bounding box center [355, 95] width 9 height 5
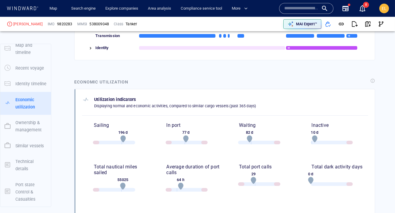
click at [93, 46] on img at bounding box center [90, 48] width 5 height 5
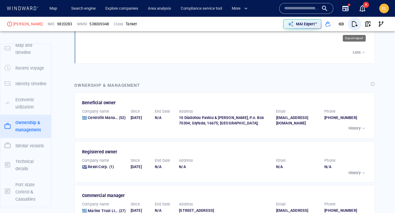
click at [355, 27] on span "button" at bounding box center [354, 24] width 6 height 6
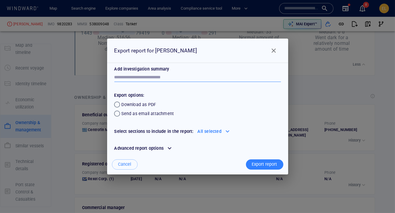
click at [194, 75] on textarea at bounding box center [197, 77] width 167 height 5
paste textarea "**********"
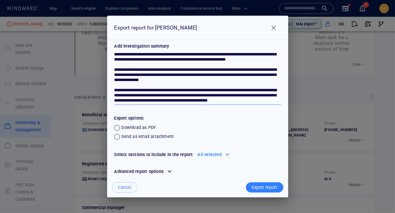
type textarea "**********"
click at [226, 154] on div at bounding box center [228, 155] width 10 height 10
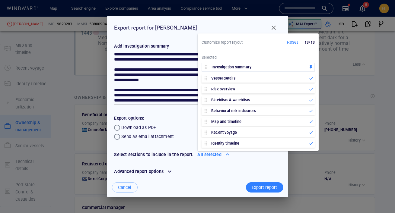
click at [172, 171] on div at bounding box center [170, 172] width 10 height 10
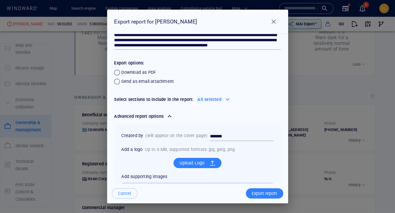
scroll to position [50, 0]
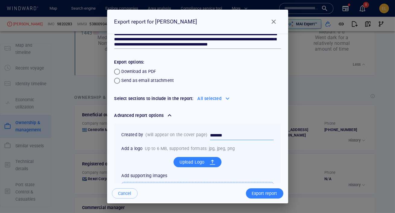
drag, startPoint x: 221, startPoint y: 138, endPoint x: 206, endPoint y: 136, distance: 15.5
click at [206, 136] on div "Created by (will appear on the cover page) *******" at bounding box center [197, 136] width 159 height 16
type input "********"
click at [261, 192] on div "Export report" at bounding box center [265, 194] width 28 height 10
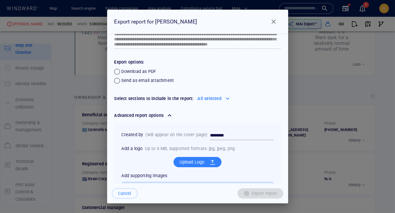
scroll to position [676, 0]
